Goal: Task Accomplishment & Management: Manage account settings

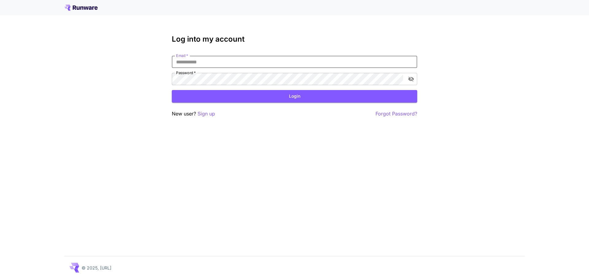
click at [216, 65] on input "Email   *" at bounding box center [294, 62] width 245 height 12
type input "**********"
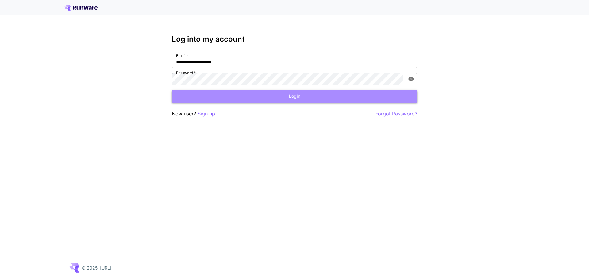
click at [243, 99] on button "Login" at bounding box center [294, 96] width 245 height 13
